Goal: Navigation & Orientation: Find specific page/section

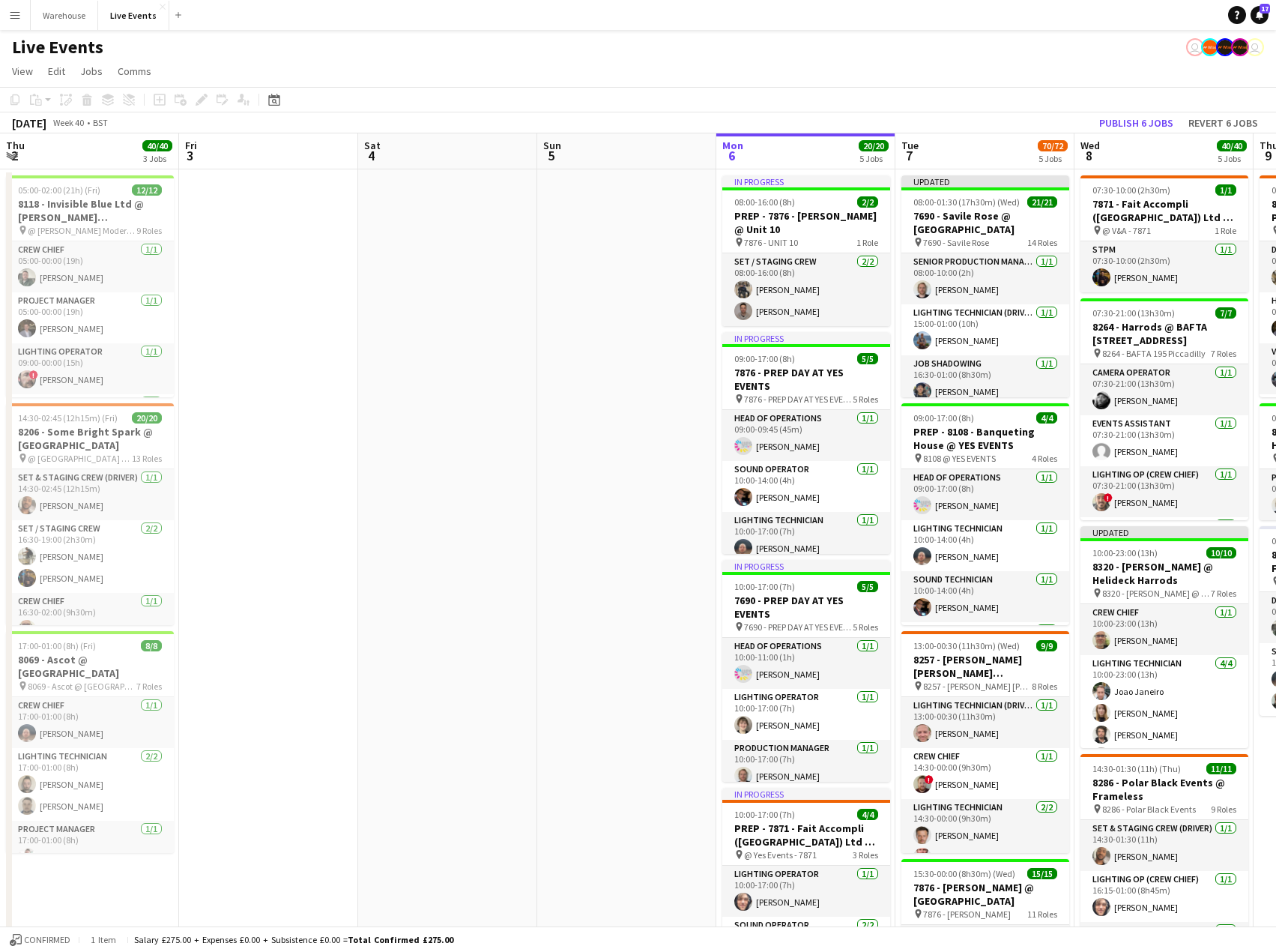
scroll to position [0, 493]
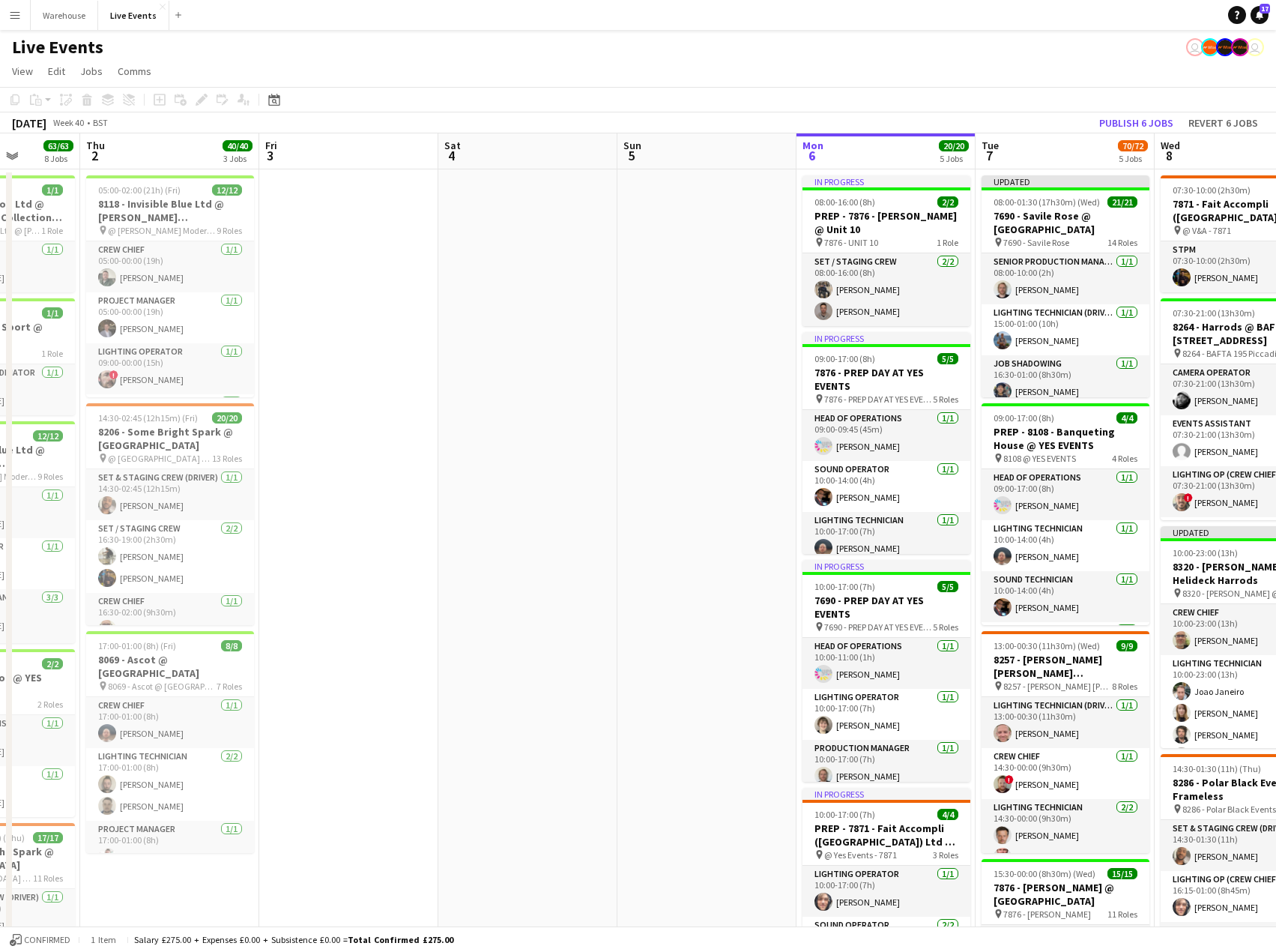
drag, startPoint x: 192, startPoint y: 359, endPoint x: 765, endPoint y: 394, distance: 574.1
click at [765, 394] on app-calendar-viewport "Mon 29 Tue 30 43/43 5 Jobs Wed 1 63/63 8 Jobs Thu 2 40/40 3 Jobs Fri 3 Sat 4 Su…" at bounding box center [638, 947] width 1276 height 1628
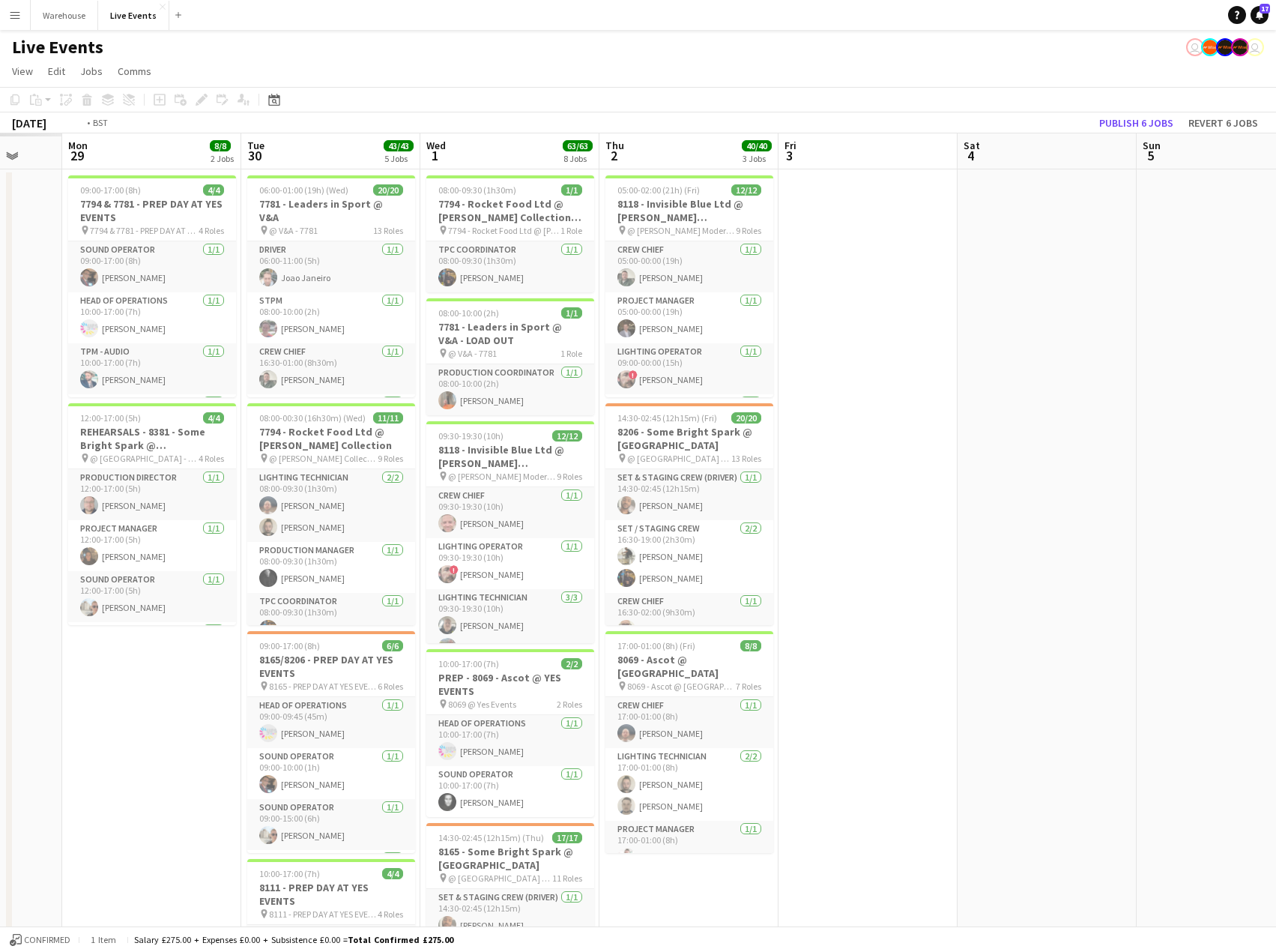
scroll to position [0, 412]
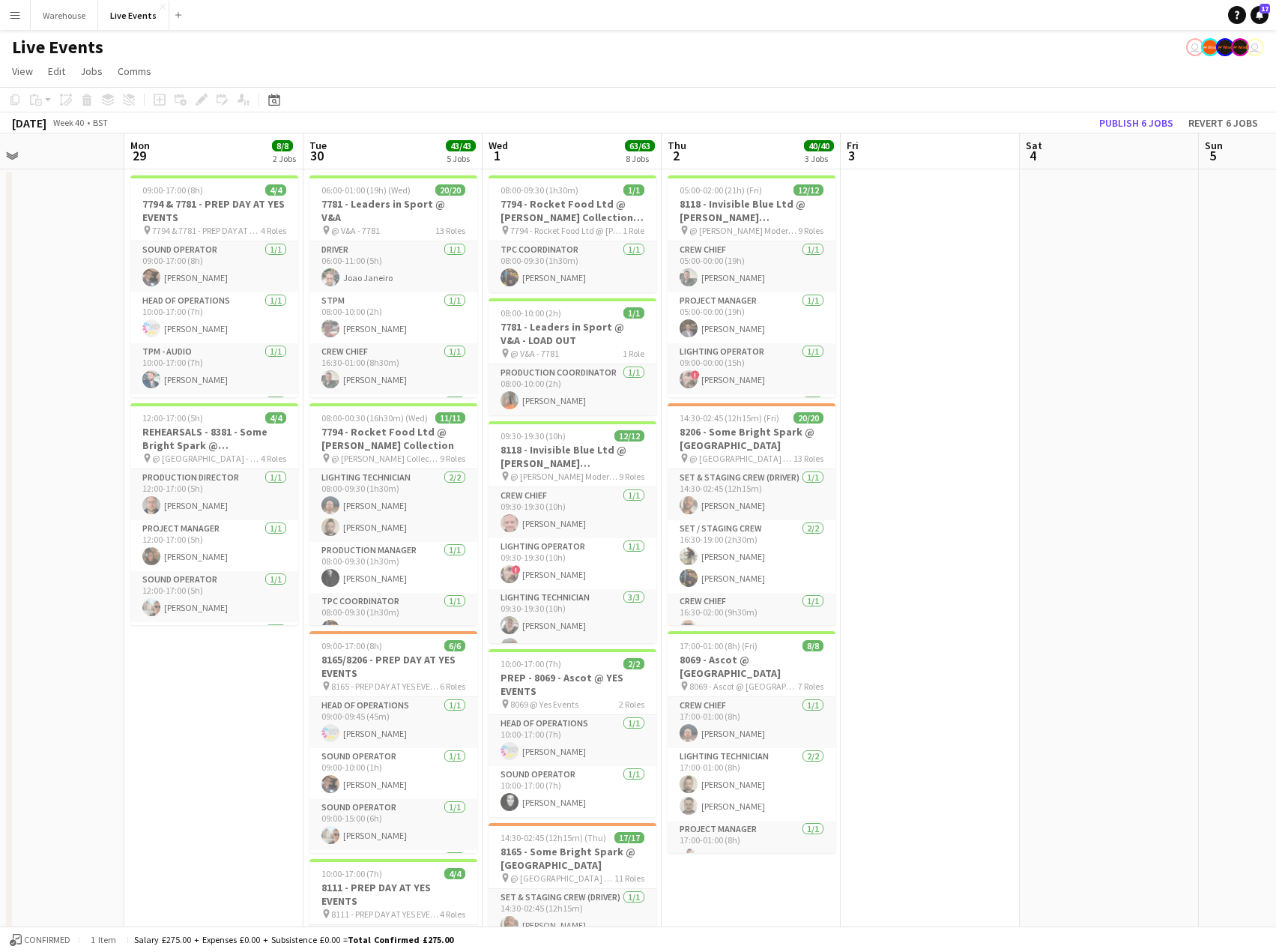
drag, startPoint x: 560, startPoint y: 435, endPoint x: 1141, endPoint y: 418, distance: 581.2
click at [1141, 418] on app-calendar-viewport "Fri 26 Sat 27 Sun 28 Mon 29 8/8 2 Jobs Tue 30 43/43 5 Jobs Wed 1 63/63 8 Jobs T…" at bounding box center [638, 947] width 1276 height 1628
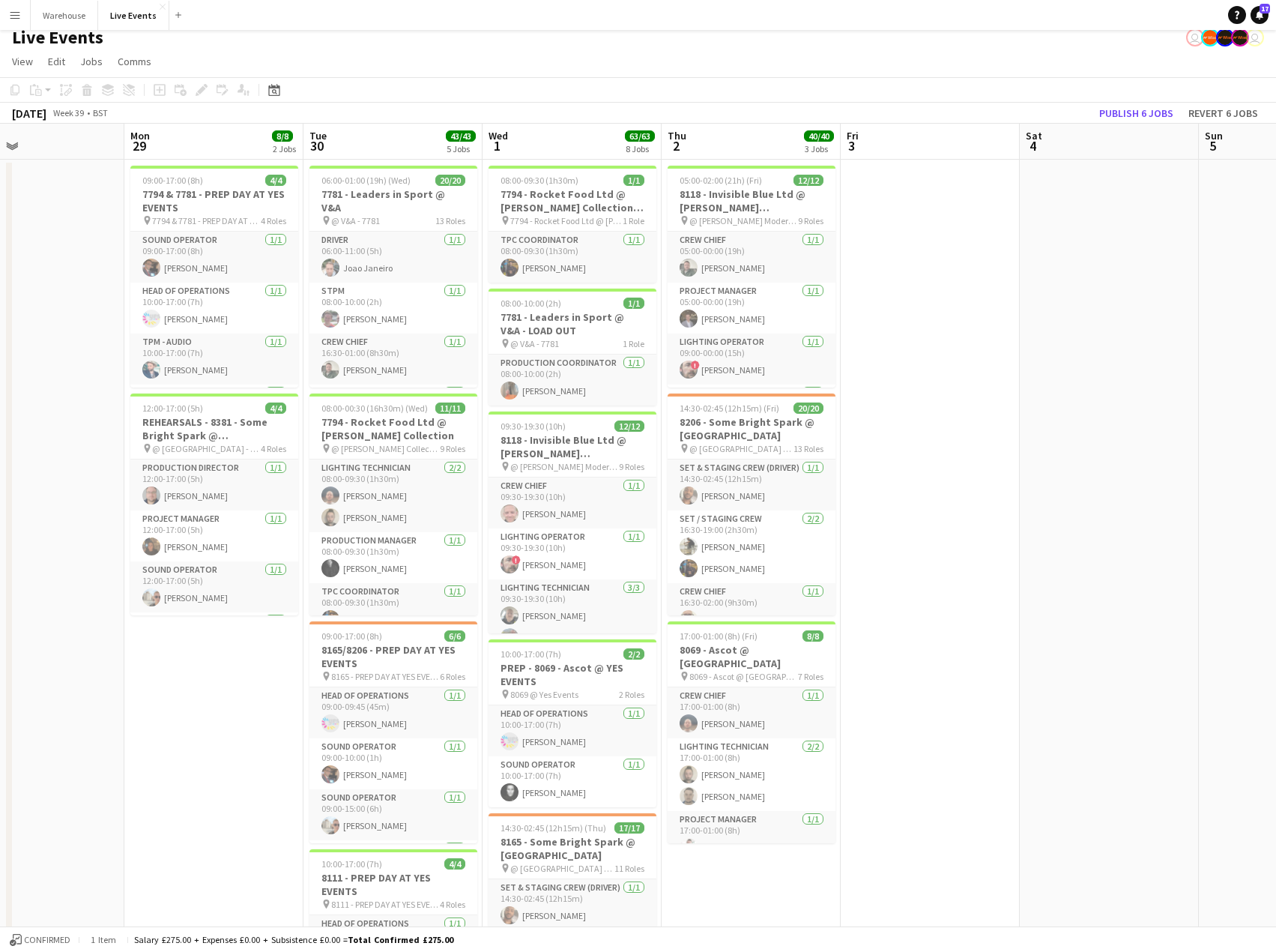
scroll to position [0, 0]
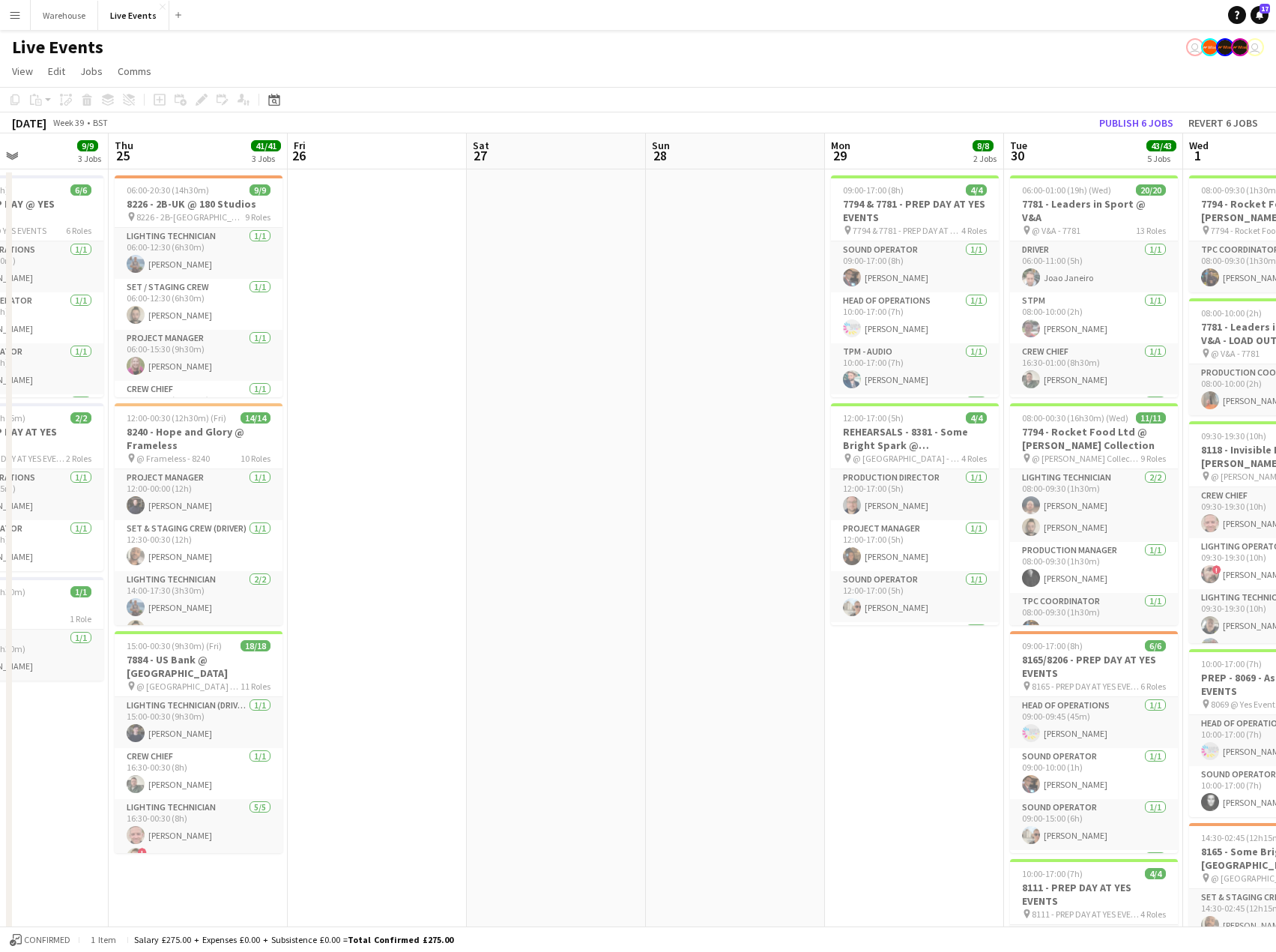
drag, startPoint x: 122, startPoint y: 709, endPoint x: 826, endPoint y: 748, distance: 705.1
click at [826, 748] on app-calendar-viewport "Mon 22 Tue 23 Wed 24 9/9 3 Jobs Thu 25 41/41 3 Jobs Fri 26 Sat 27 Sun 28 Mon 29…" at bounding box center [638, 947] width 1276 height 1628
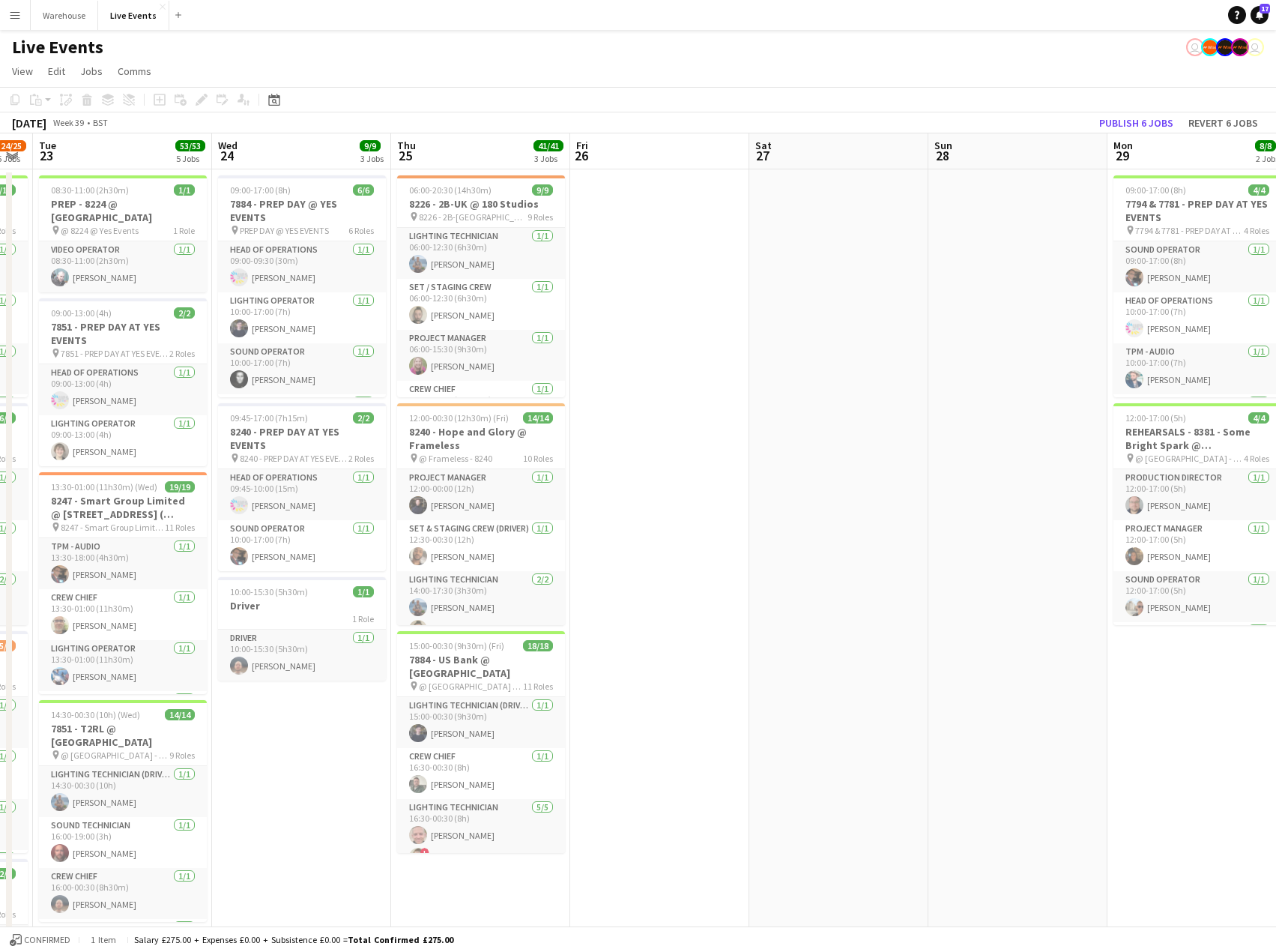
scroll to position [0, 452]
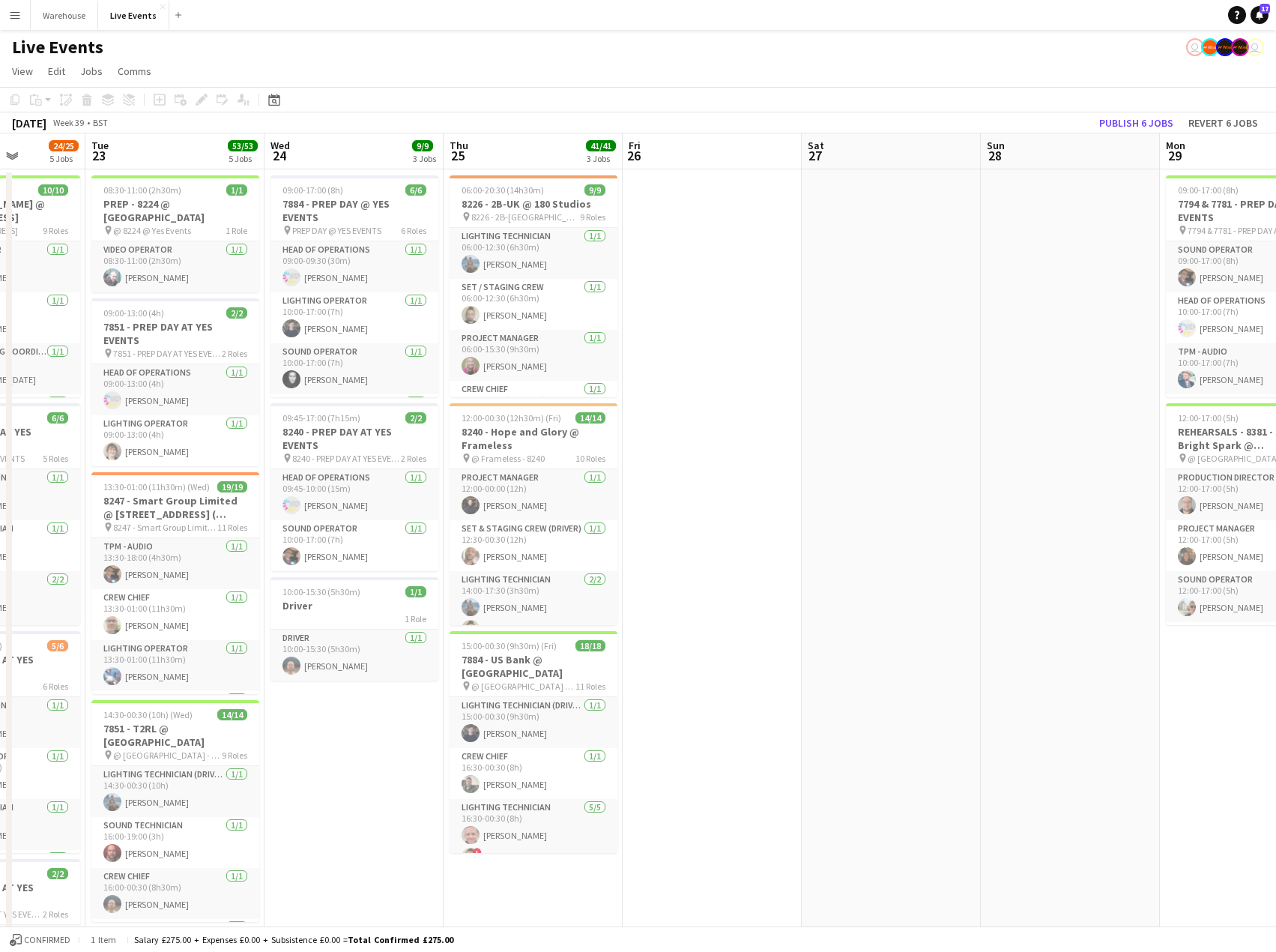
drag, startPoint x: 481, startPoint y: 715, endPoint x: 812, endPoint y: 726, distance: 331.2
click at [812, 726] on app-calendar-viewport "Sat 20 31/32 2 Jobs Sun 21 9/9 1 Job Mon 22 24/25 5 Jobs Tue 23 53/53 5 Jobs We…" at bounding box center [638, 947] width 1276 height 1628
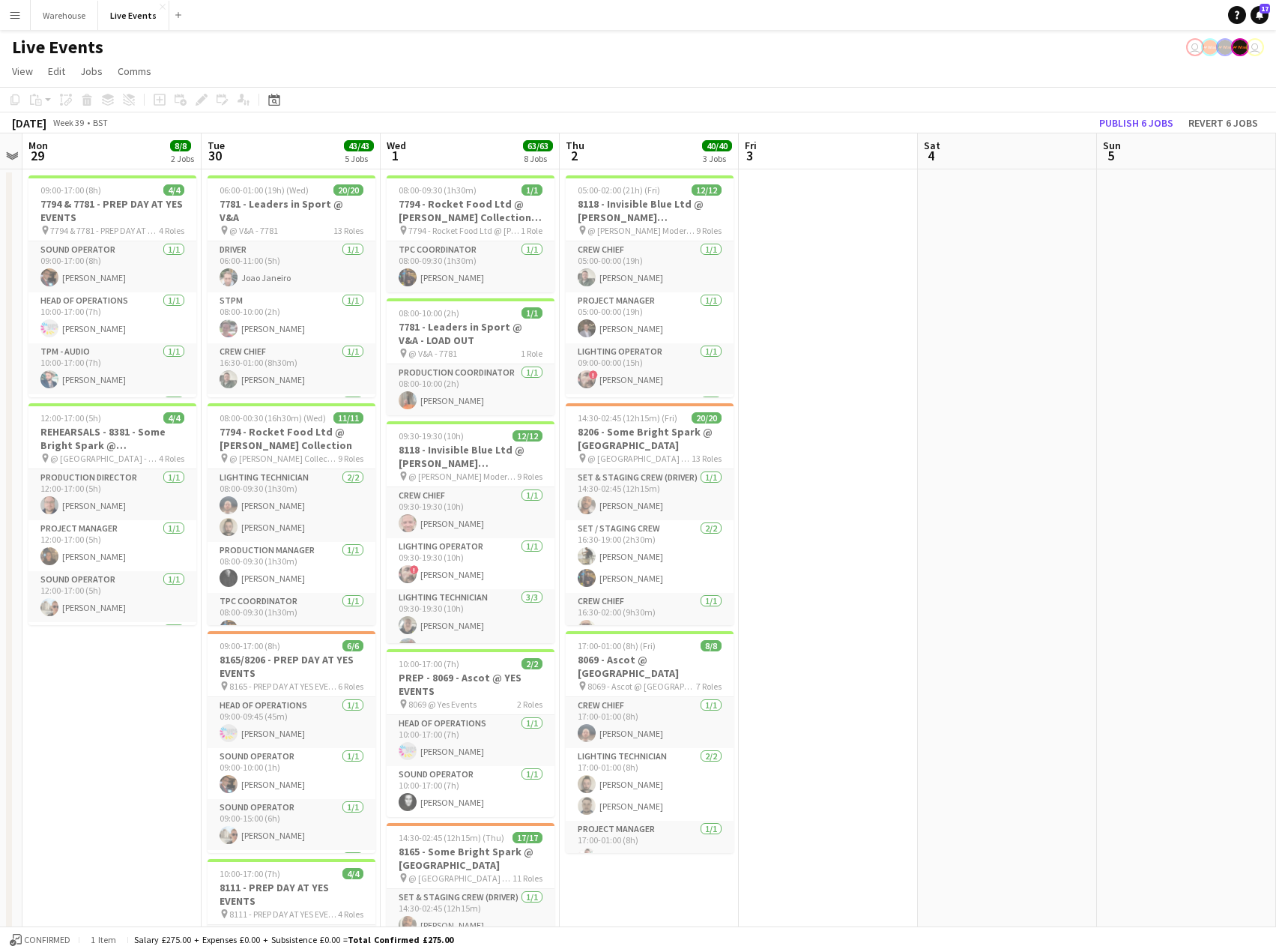
drag, startPoint x: 896, startPoint y: 307, endPoint x: -1, endPoint y: 310, distance: 897.0
click at [0, 310] on html "Menu Boards Boards Boards All jobs Status Workforce Workforce My Workforce Recr…" at bounding box center [638, 893] width 1276 height 1788
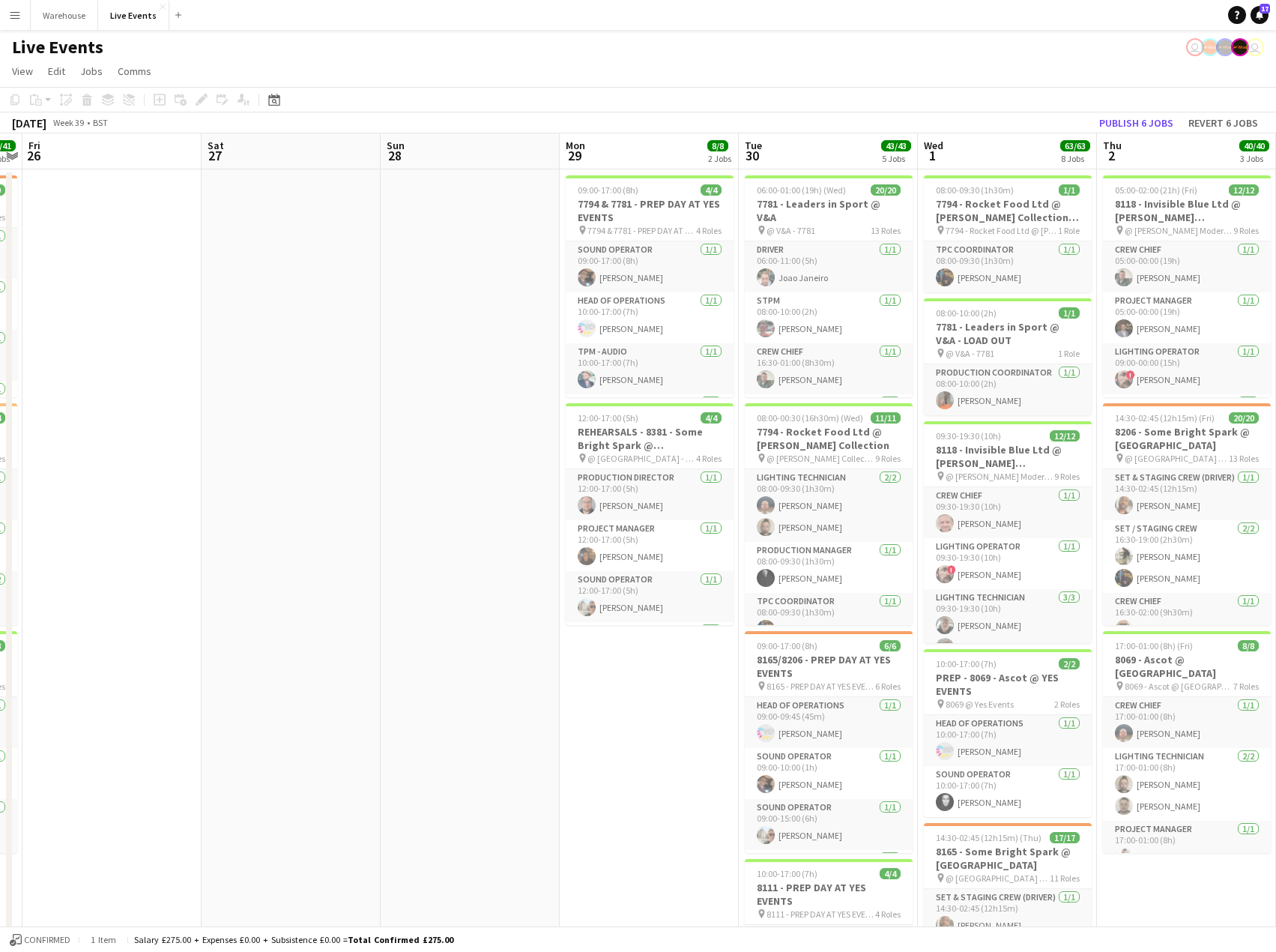
scroll to position [0, 699]
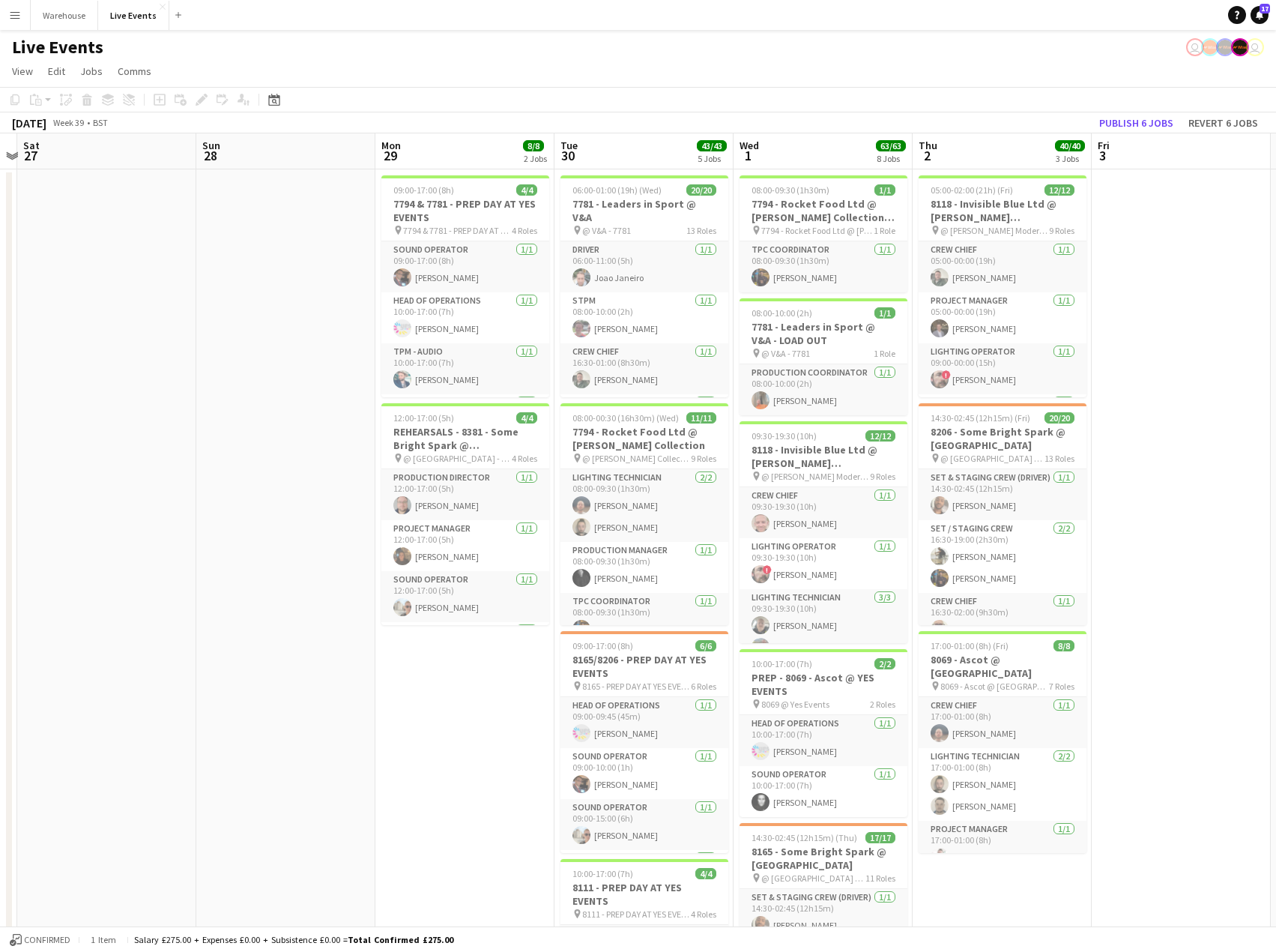
drag, startPoint x: 333, startPoint y: 413, endPoint x: -1, endPoint y: 422, distance: 334.1
click at [0, 422] on html "Menu Boards Boards Boards All jobs Status Workforce Workforce My Workforce Recr…" at bounding box center [638, 893] width 1276 height 1788
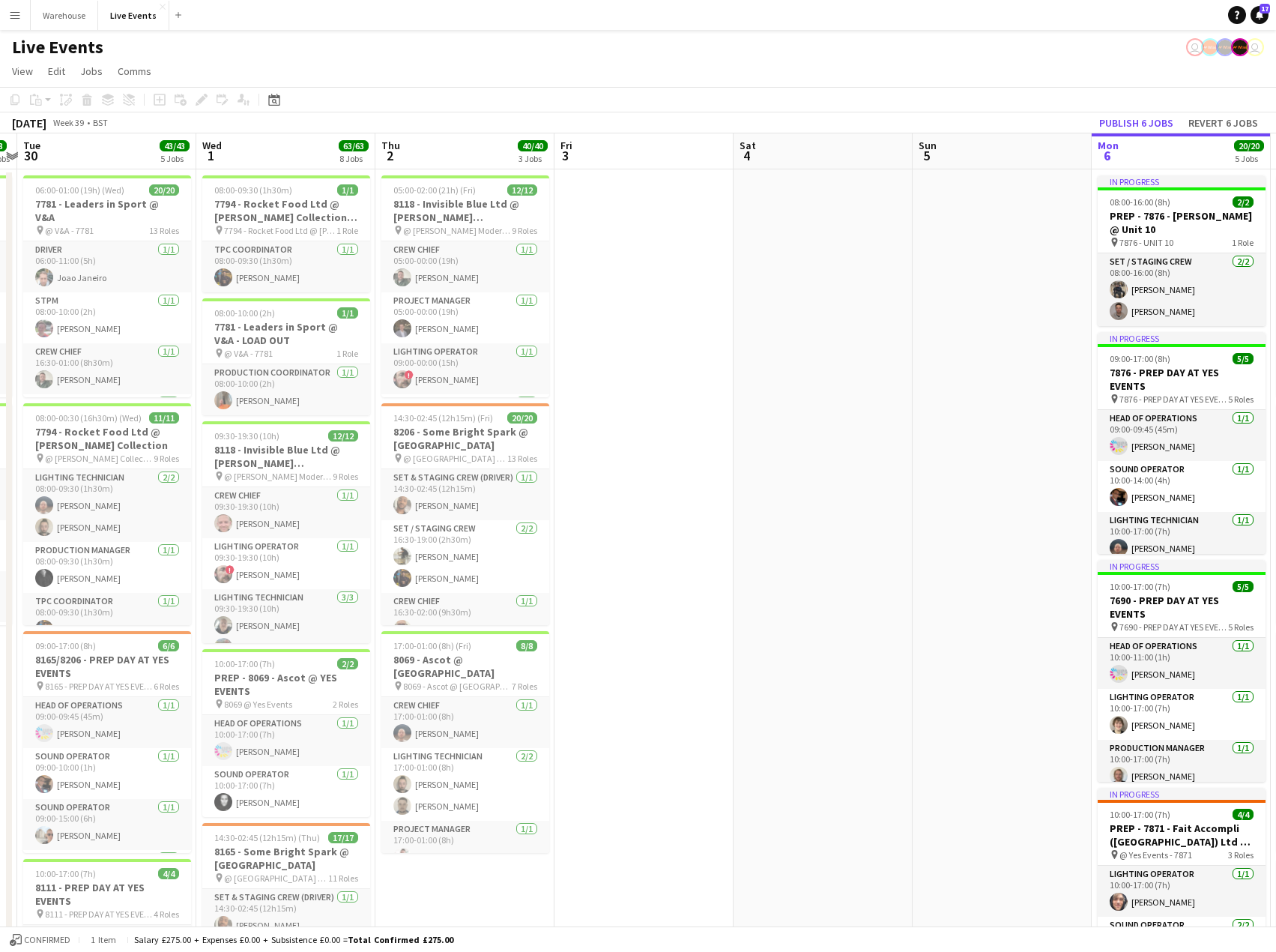
scroll to position [0, 515]
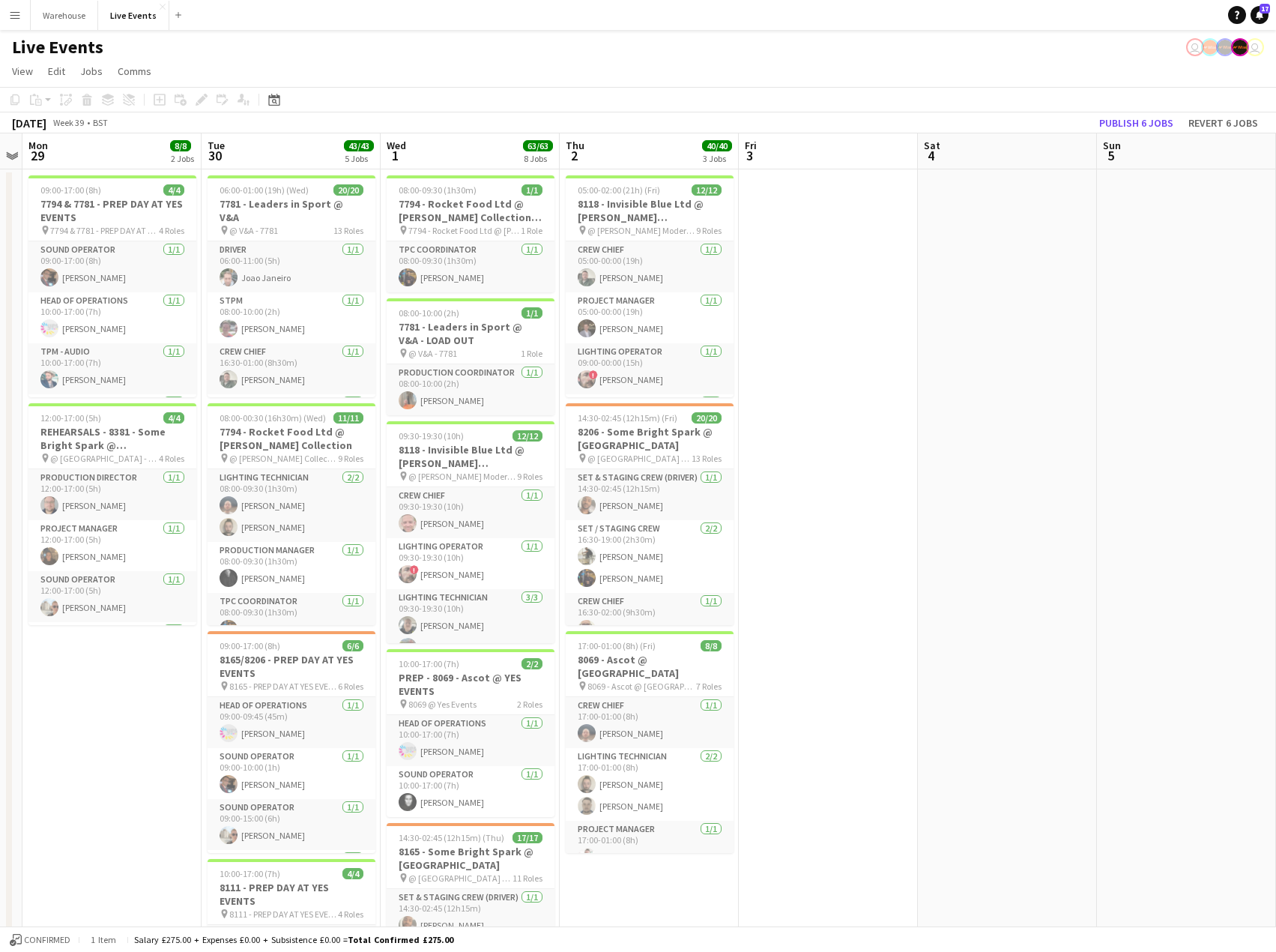
drag, startPoint x: 1214, startPoint y: 576, endPoint x: -1, endPoint y: 551, distance: 1215.3
click at [0, 551] on html "Menu Boards Boards Boards All jobs Status Workforce Workforce My Workforce Recr…" at bounding box center [638, 893] width 1276 height 1788
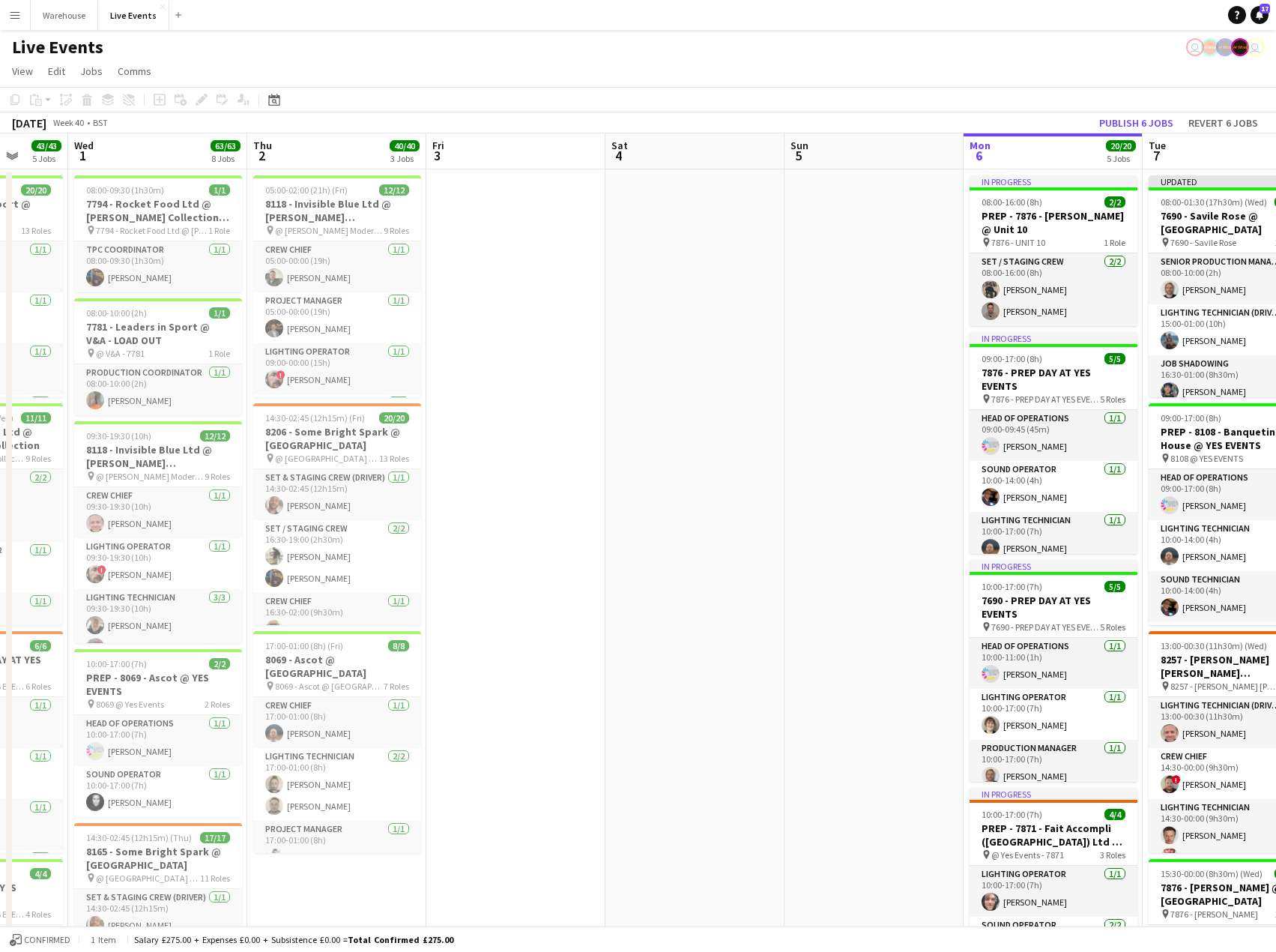
drag, startPoint x: 847, startPoint y: 511, endPoint x: -1, endPoint y: 550, distance: 848.9
click at [0, 550] on html "Menu Boards Boards Boards All jobs Status Workforce Workforce My Workforce Recr…" at bounding box center [638, 893] width 1276 height 1788
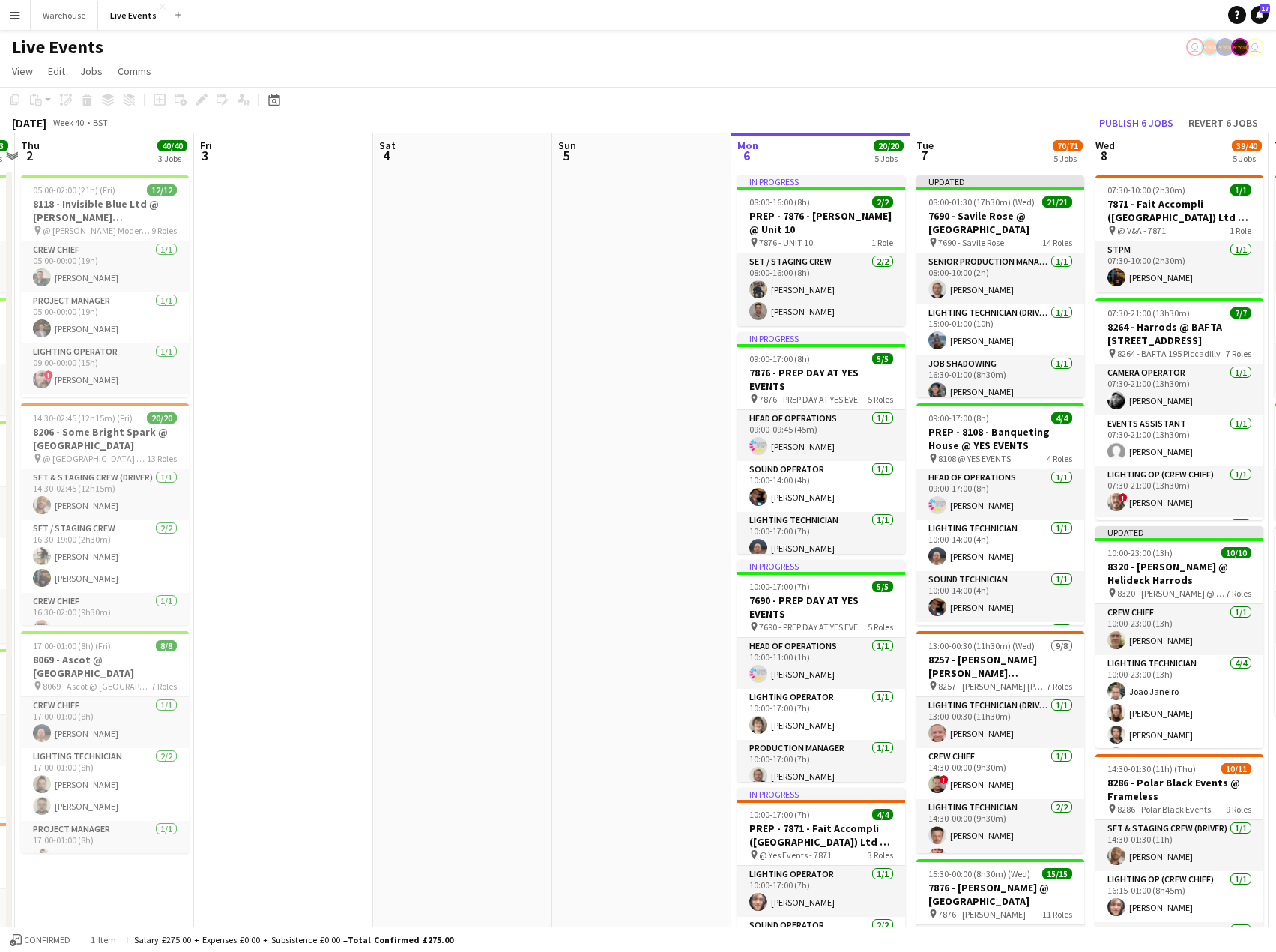
scroll to position [0, 721]
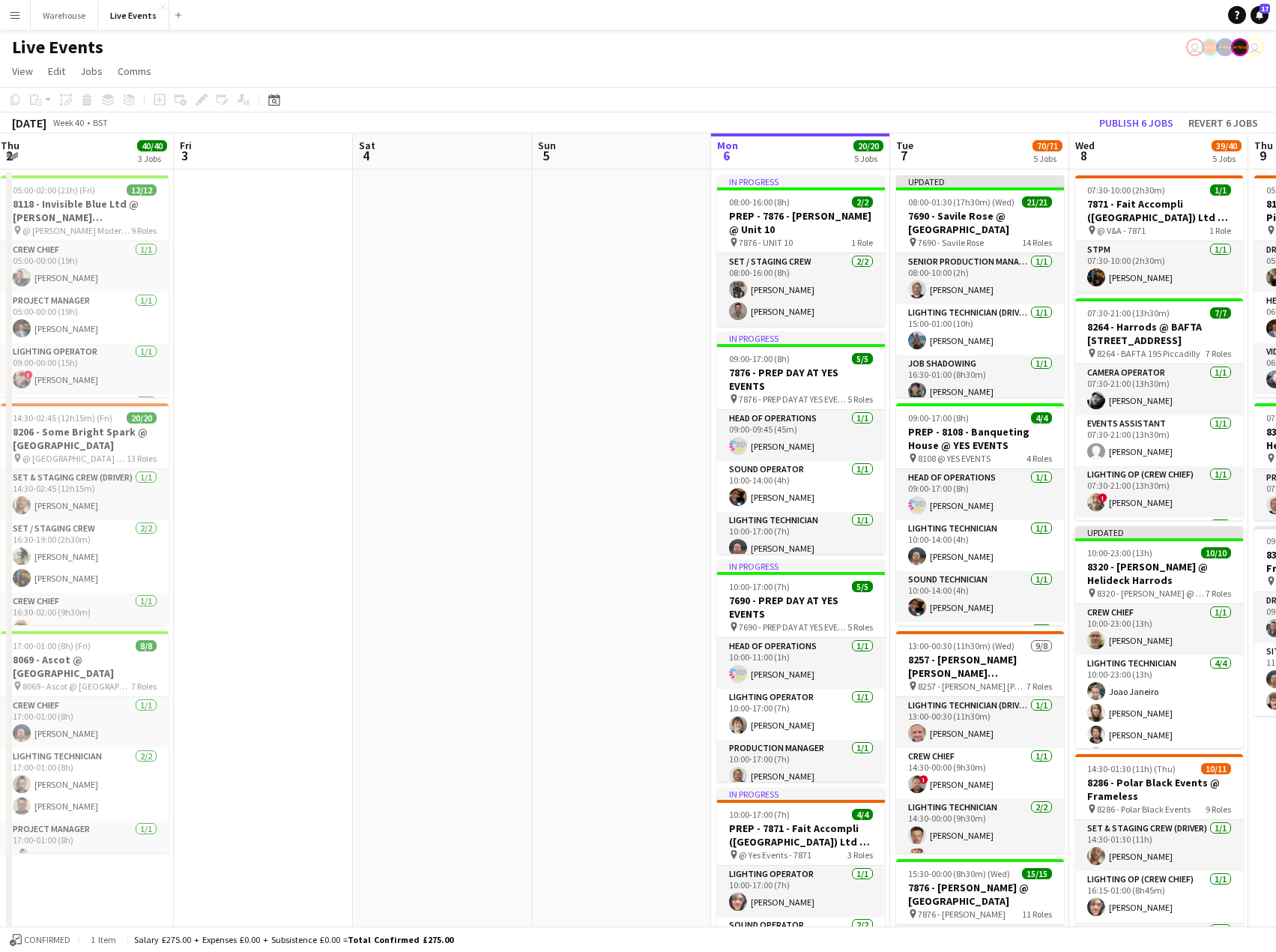
drag, startPoint x: 530, startPoint y: 553, endPoint x: 278, endPoint y: 553, distance: 252.0
click at [278, 553] on app-calendar-viewport "Sun 28 Mon 29 8/8 2 Jobs Tue 30 43/43 5 Jobs Wed 1 63/63 8 Jobs Thu 2 40/40 3 J…" at bounding box center [638, 947] width 1276 height 1628
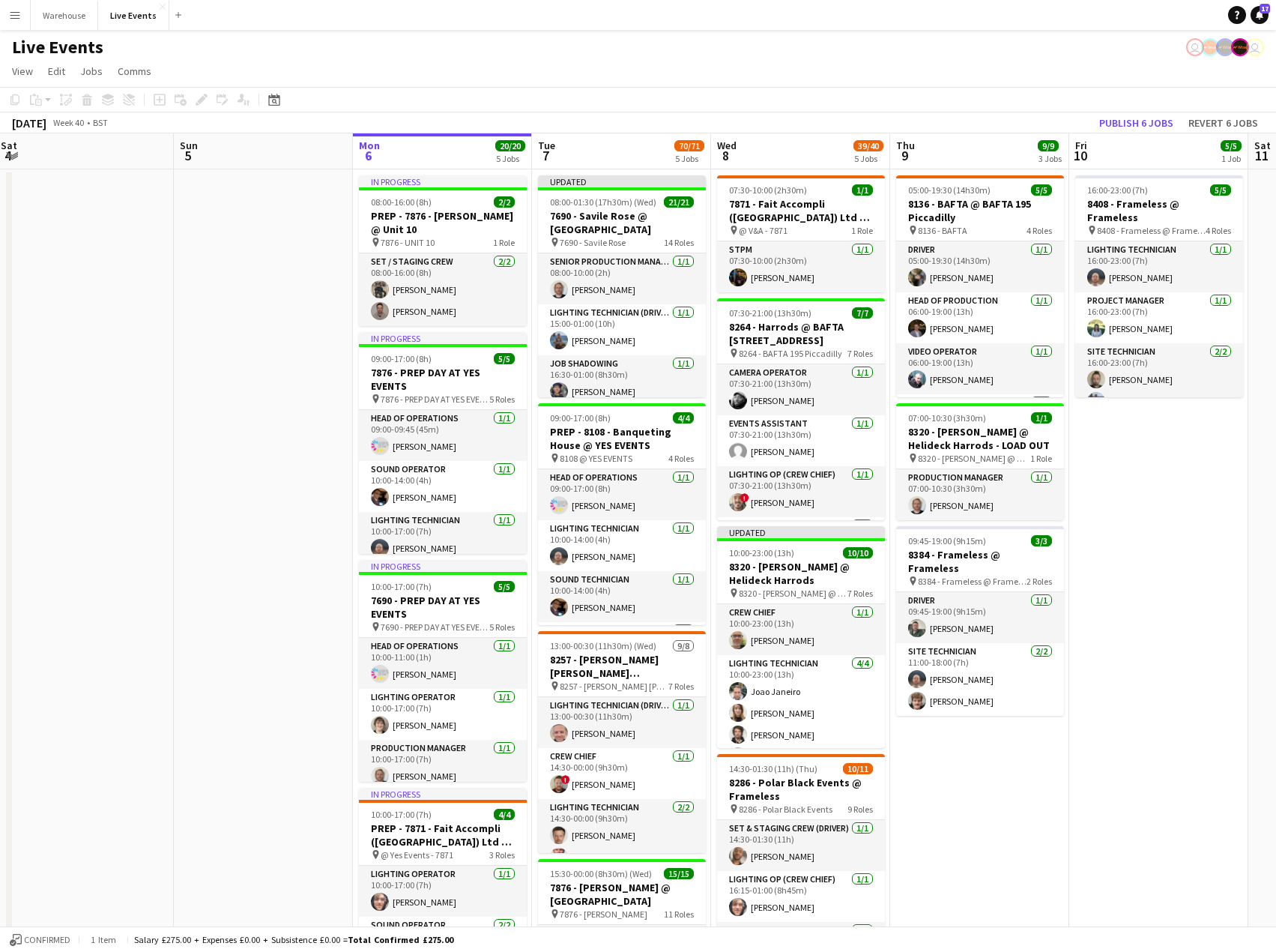
scroll to position [0, 506]
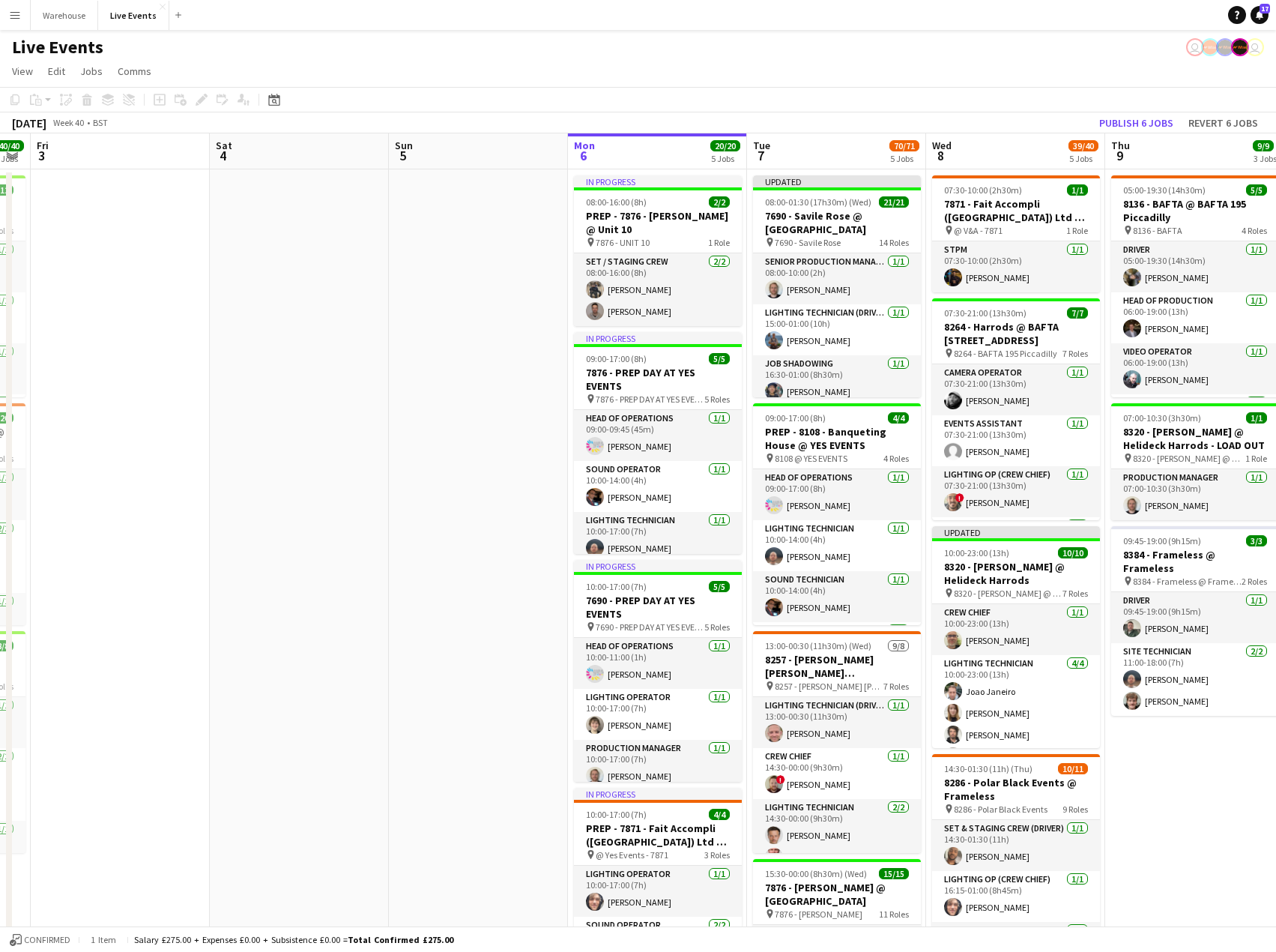
drag, startPoint x: 415, startPoint y: 551, endPoint x: 272, endPoint y: 535, distance: 143.9
click at [272, 535] on app-calendar-viewport "Tue 30 43/43 5 Jobs Wed 1 63/63 8 Jobs Thu 2 40/40 3 Jobs Fri 3 Sat 4 Sun 5 Mon…" at bounding box center [638, 947] width 1276 height 1628
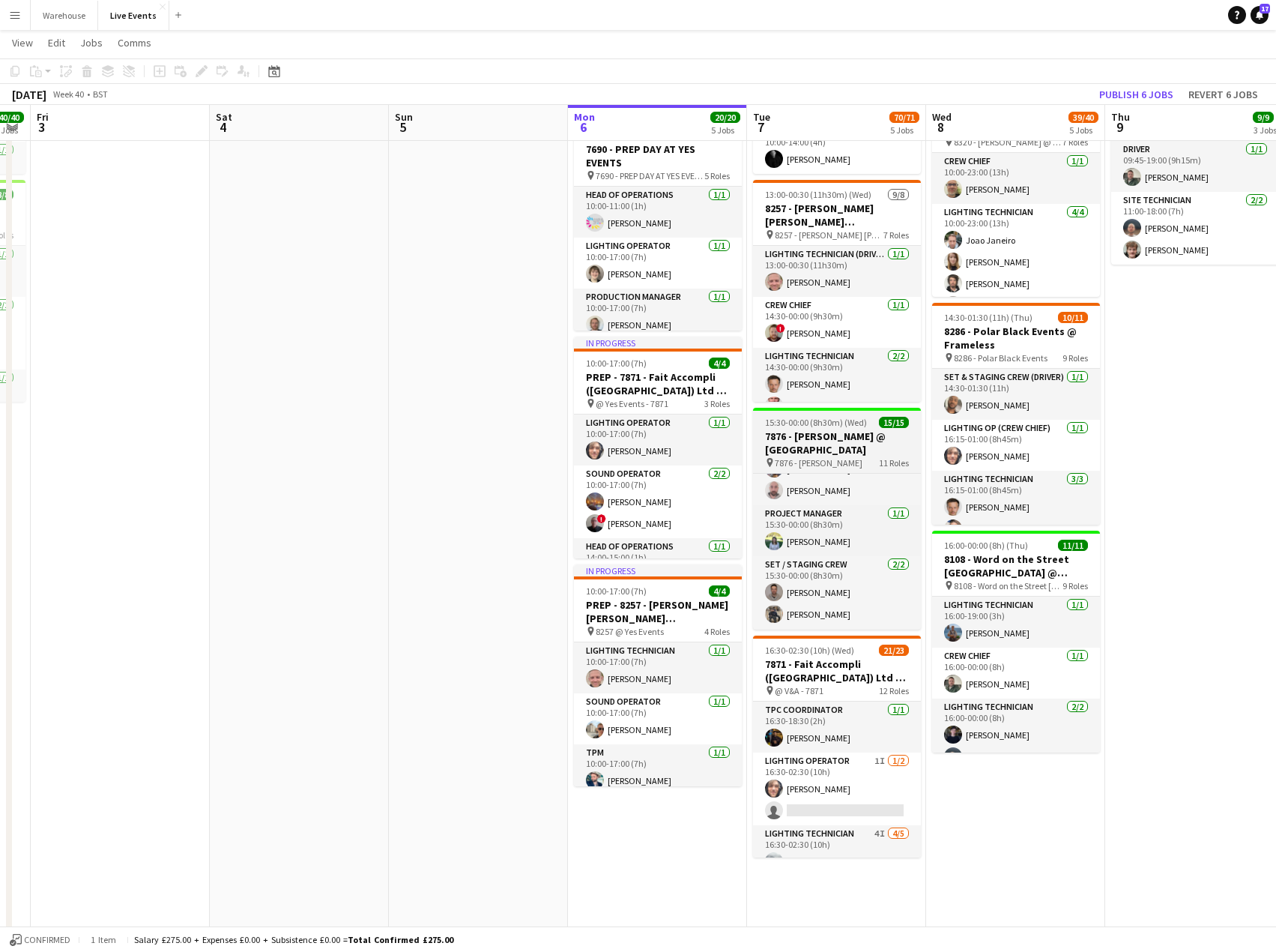
scroll to position [165, 0]
